Goal: Task Accomplishment & Management: Manage account settings

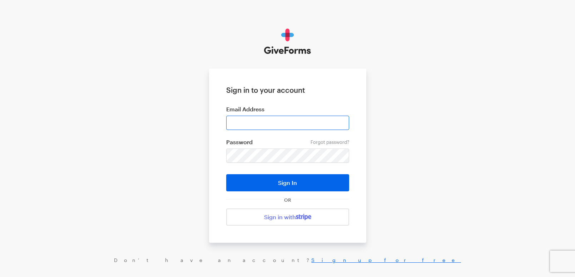
click at [250, 119] on input "email" at bounding box center [287, 123] width 123 height 14
type input "cmacaraeg@brightfocus.org"
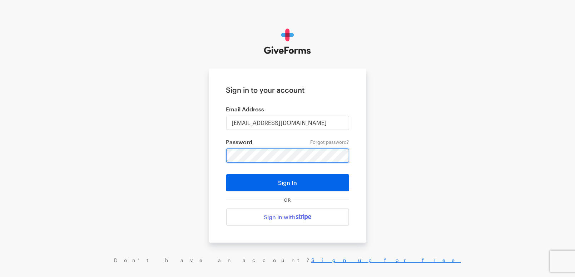
click at [226, 174] on button "Sign In" at bounding box center [287, 182] width 123 height 17
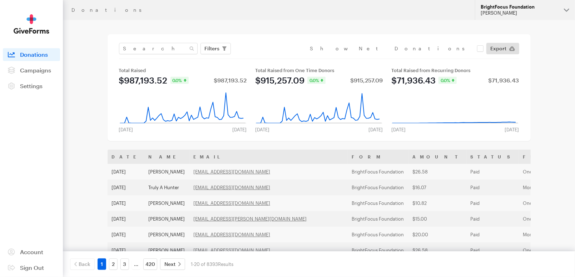
click at [510, 8] on div "BrightFocus Foundation" at bounding box center [519, 7] width 78 height 6
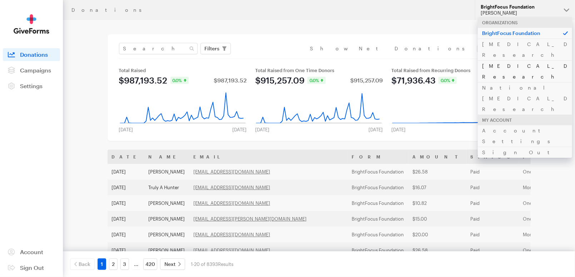
click at [508, 60] on link "[MEDICAL_DATA] Research" at bounding box center [525, 71] width 94 height 22
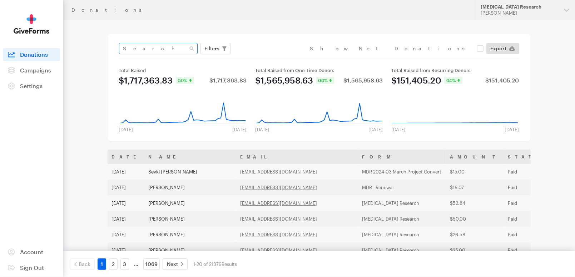
click at [154, 54] on div "Filters Clear Filters Apply Date [DATE] - [DATE] Forms DELETE MDR 2024-02 AMD A…" at bounding box center [319, 51] width 400 height 16
click at [155, 50] on input "text" at bounding box center [158, 48] width 79 height 11
paste input "[EMAIL_ADDRESS][DOMAIN_NAME]"
type input "[EMAIL_ADDRESS][DOMAIN_NAME]"
click at [266, 58] on button "Apply" at bounding box center [277, 63] width 23 height 11
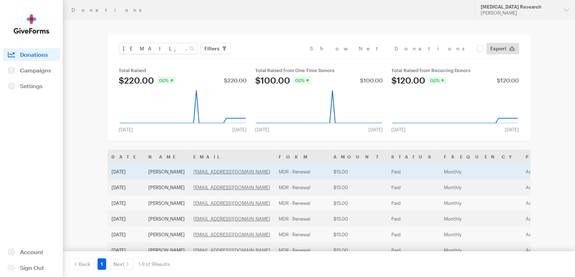
click at [301, 171] on td "MDR - Renewal" at bounding box center [302, 172] width 55 height 16
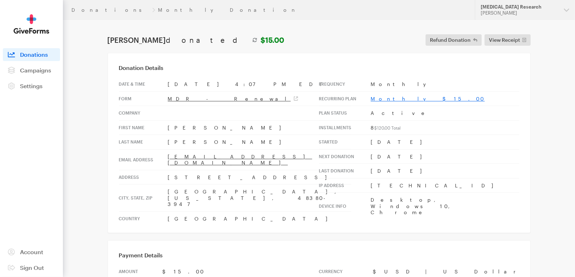
click at [384, 100] on link "Monthly $15.00" at bounding box center [428, 99] width 114 height 6
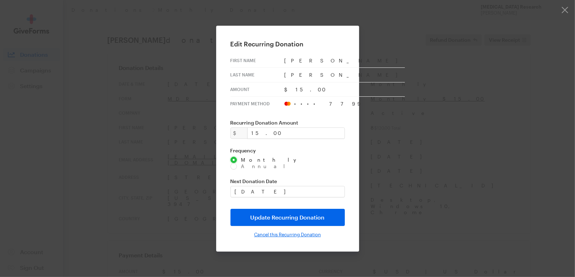
click at [275, 232] on input "Cancel this Recurring Donation" at bounding box center [287, 235] width 67 height 6
